Goal: Task Accomplishment & Management: Complete application form

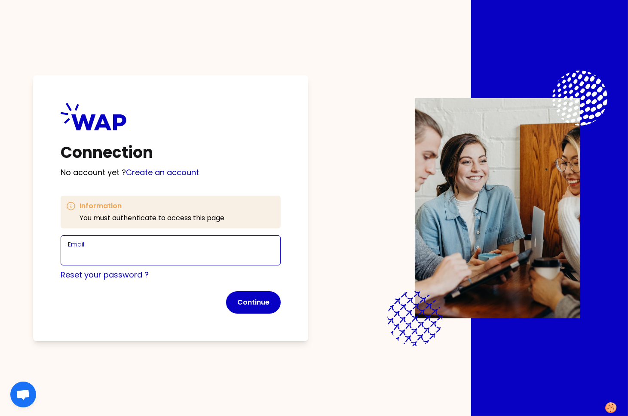
click at [132, 255] on input "Email" at bounding box center [170, 255] width 205 height 12
click at [130, 254] on input "[PERSON_NAME][EMAIL_ADDRESS][DOMAIN_NAME]" at bounding box center [170, 255] width 205 height 12
type input "[PERSON_NAME][EMAIL_ADDRESS][DOMAIN_NAME]"
click button "Continue" at bounding box center [253, 302] width 55 height 22
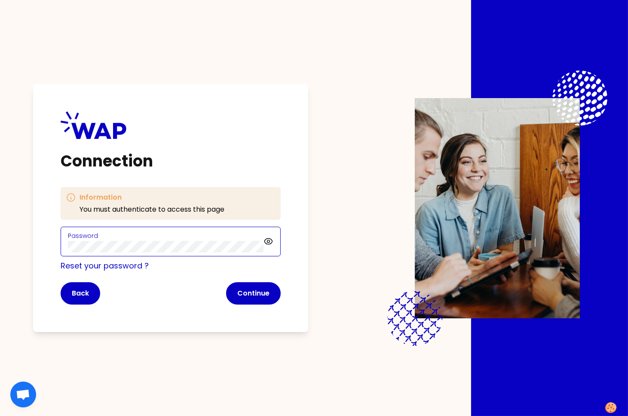
click button "Continue" at bounding box center [253, 293] width 55 height 22
